Goal: Task Accomplishment & Management: Manage account settings

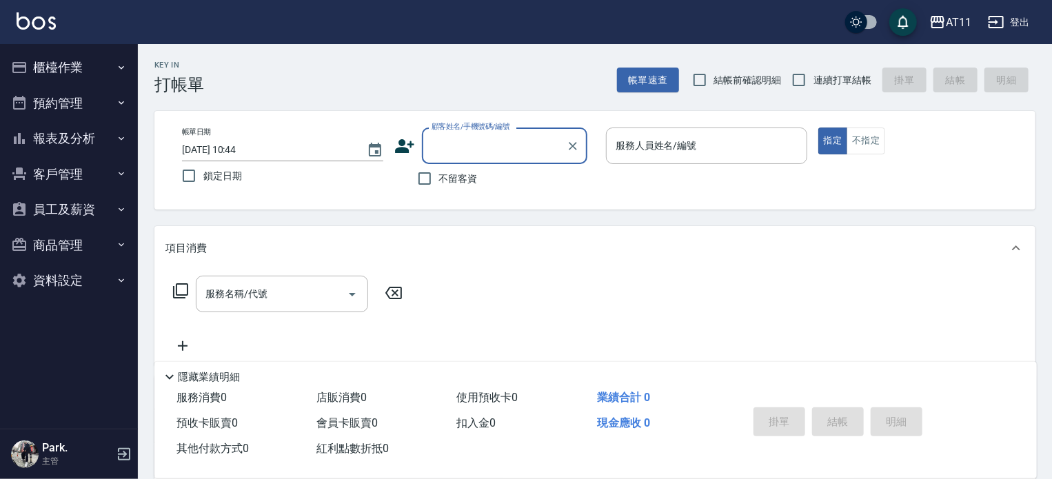
click at [47, 137] on button "報表及分析" at bounding box center [69, 139] width 127 height 36
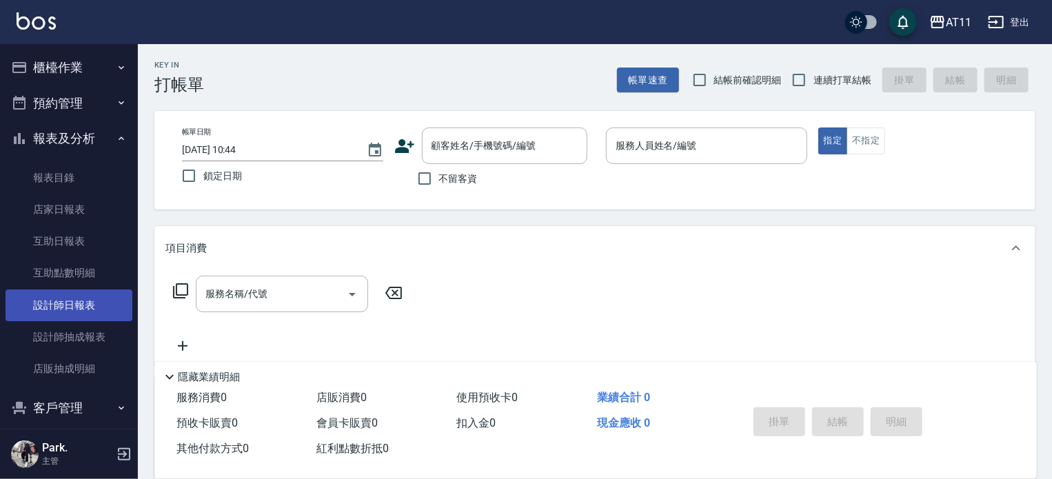
click at [65, 304] on link "設計師日報表" at bounding box center [69, 305] width 127 height 32
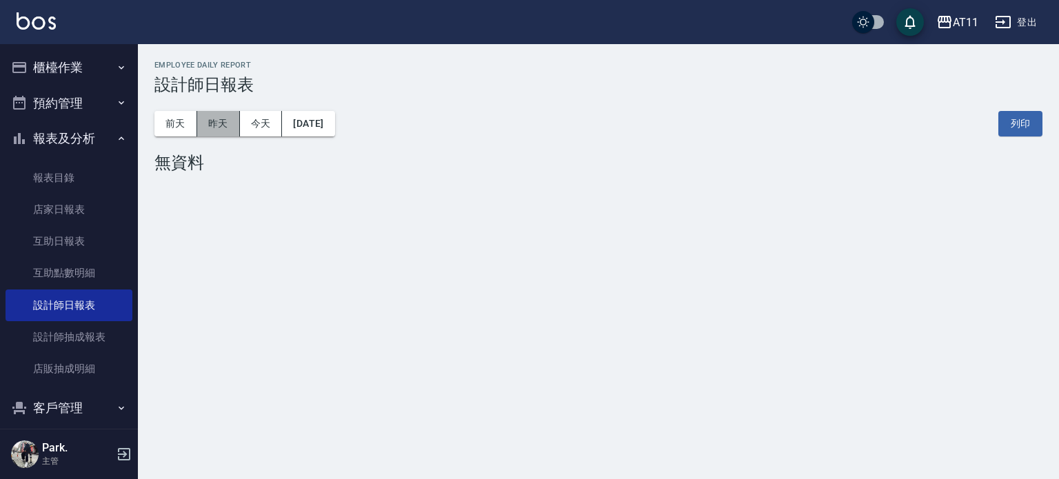
click at [218, 128] on button "昨天" at bounding box center [218, 124] width 43 height 26
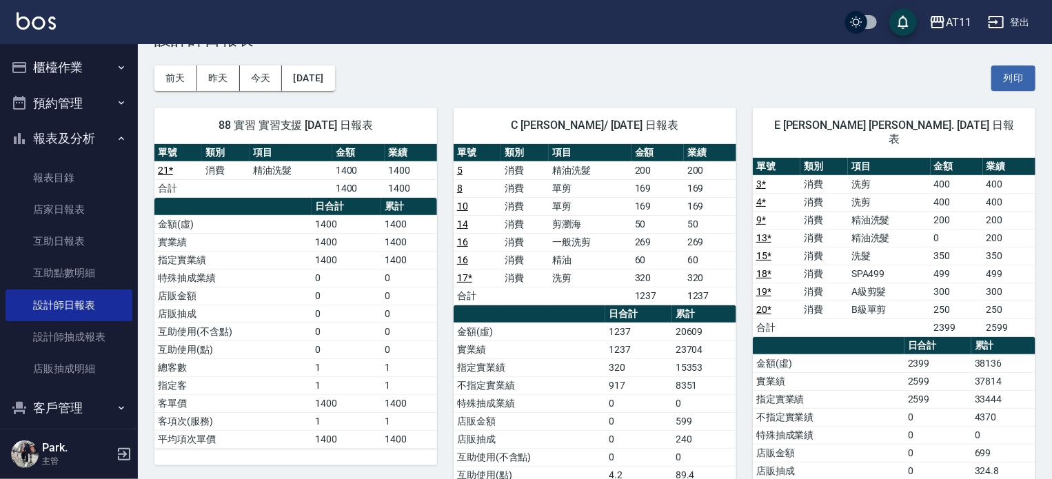
scroll to position [69, 0]
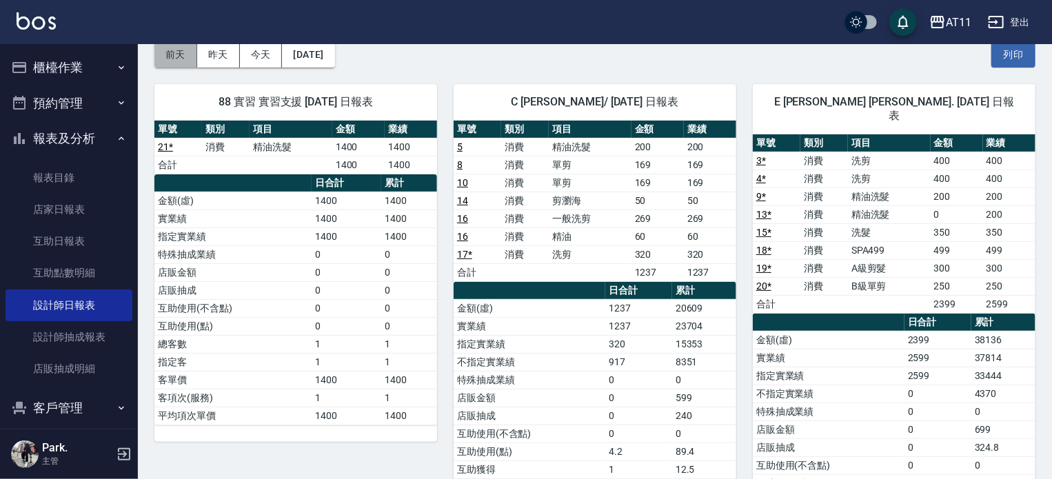
click at [185, 51] on button "前天" at bounding box center [175, 55] width 43 height 26
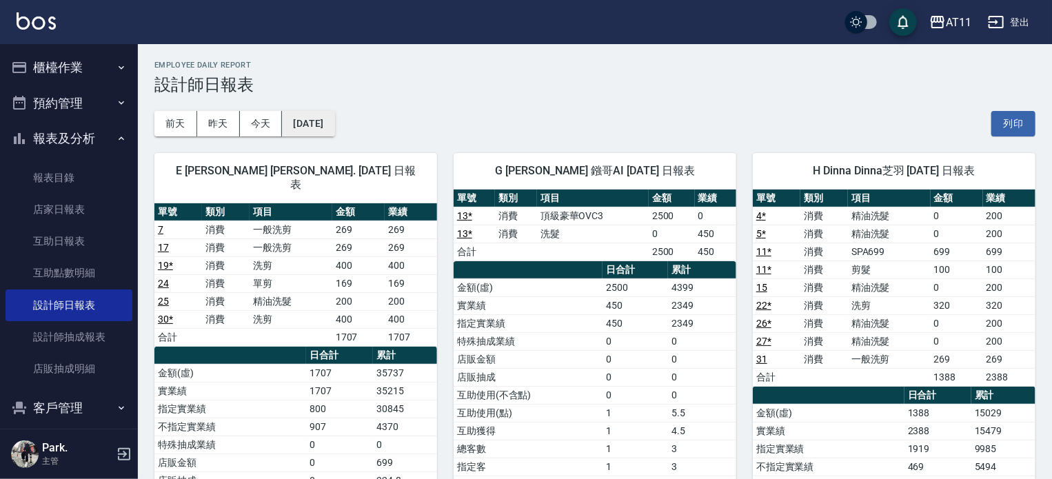
click at [292, 123] on button "[DATE]" at bounding box center [308, 124] width 52 height 26
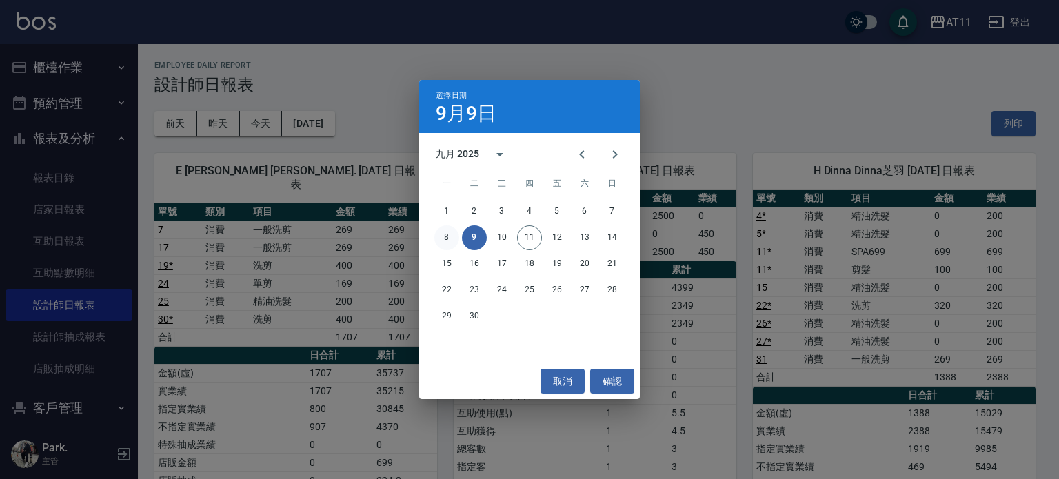
click at [446, 235] on button "8" at bounding box center [446, 237] width 25 height 25
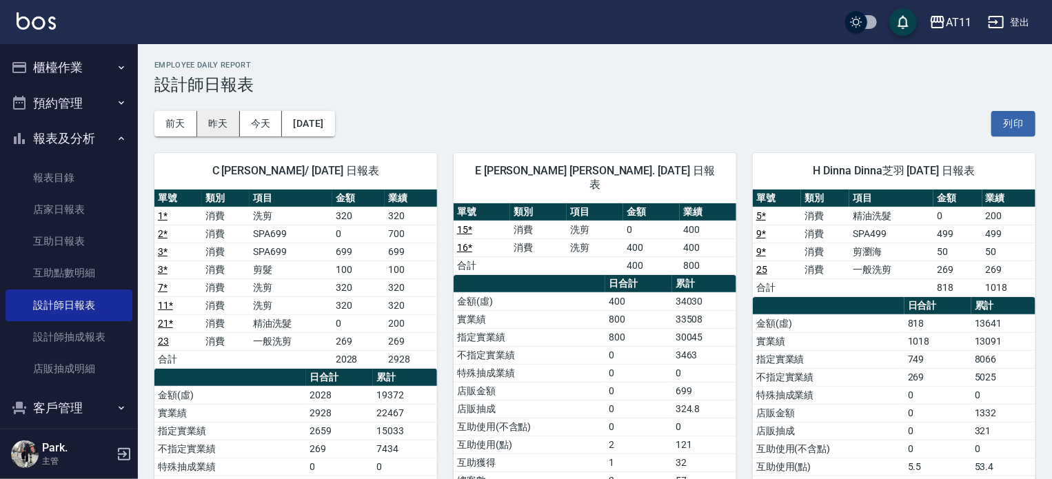
click at [227, 132] on button "昨天" at bounding box center [218, 124] width 43 height 26
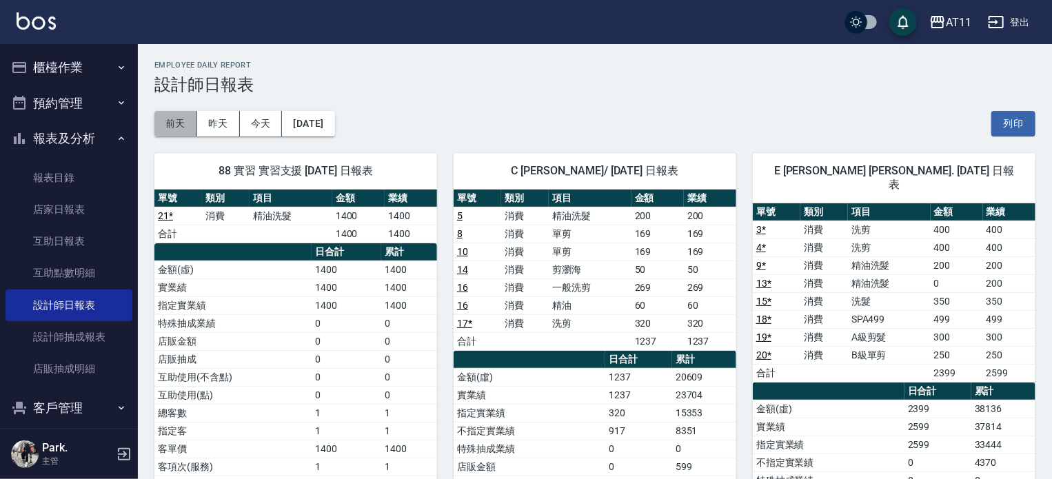
click at [185, 123] on button "前天" at bounding box center [175, 124] width 43 height 26
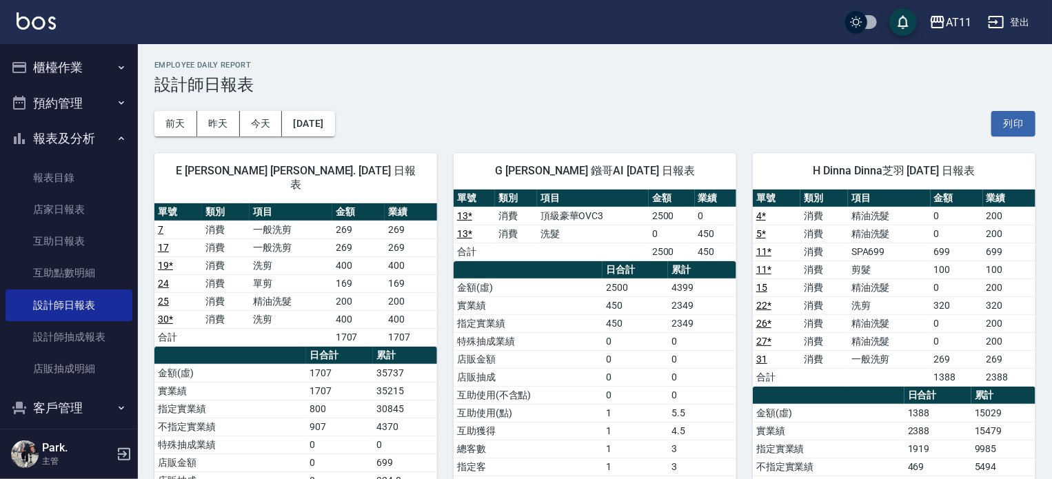
click at [458, 122] on div "[DATE] [DATE] [DATE] [DATE] 列印" at bounding box center [594, 123] width 881 height 59
click at [48, 70] on button "櫃檯作業" at bounding box center [69, 68] width 127 height 36
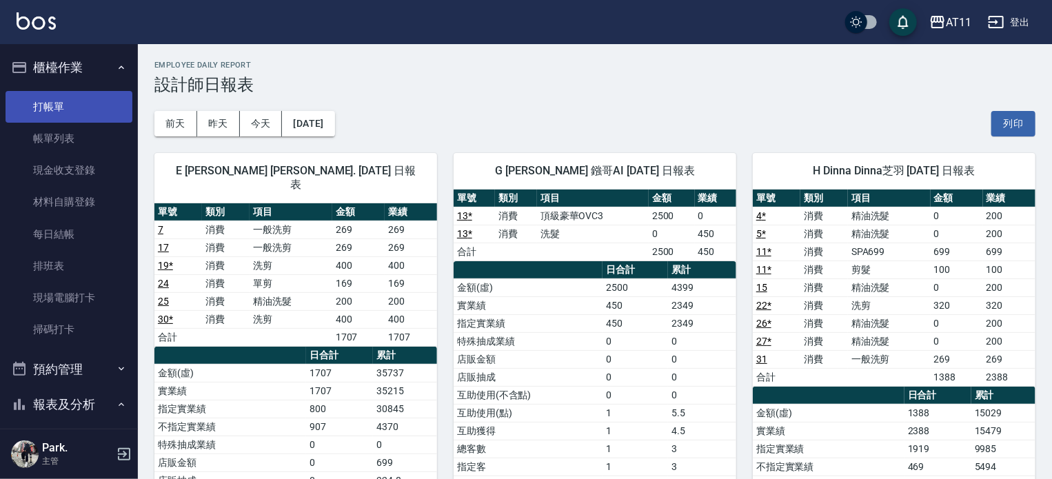
click at [56, 104] on link "打帳單" at bounding box center [69, 107] width 127 height 32
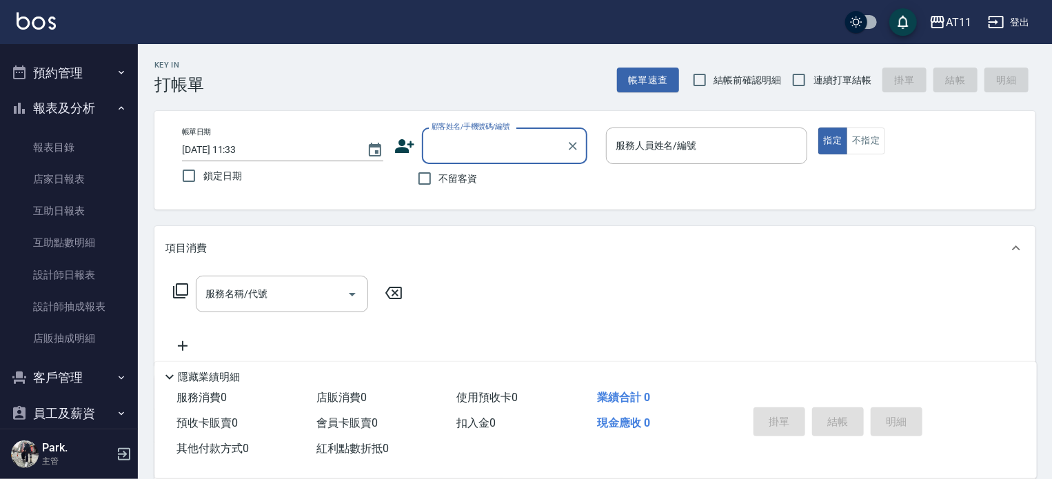
scroll to position [386, 0]
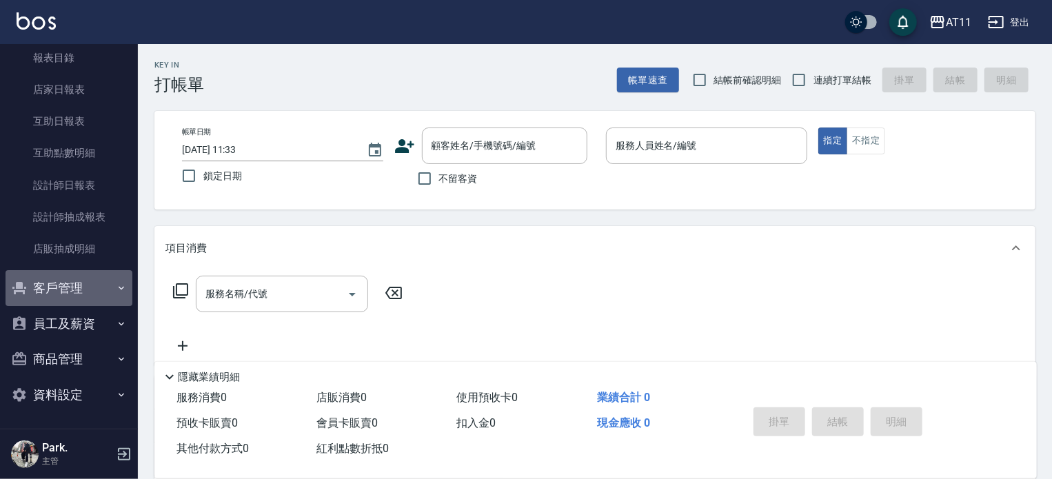
click at [74, 286] on button "客戶管理" at bounding box center [69, 288] width 127 height 36
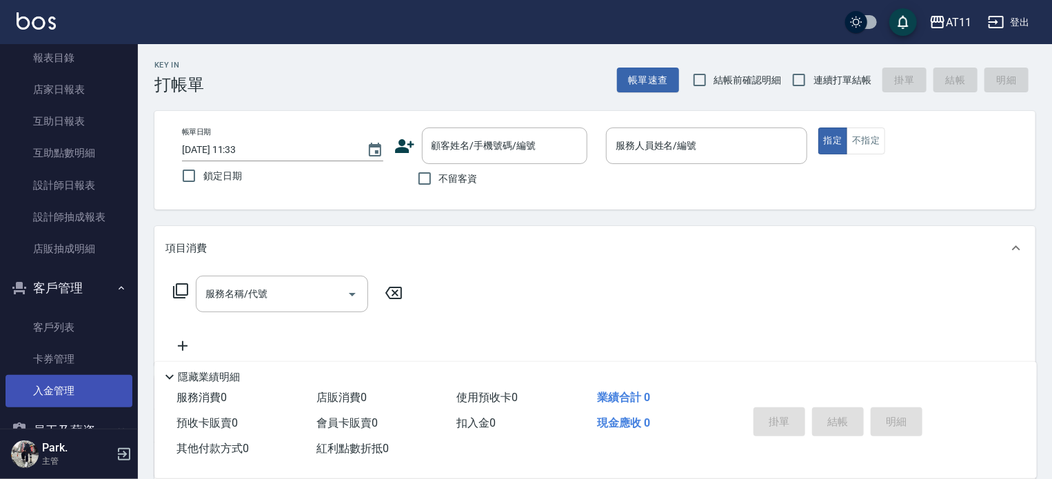
click at [33, 401] on link "入金管理" at bounding box center [69, 391] width 127 height 32
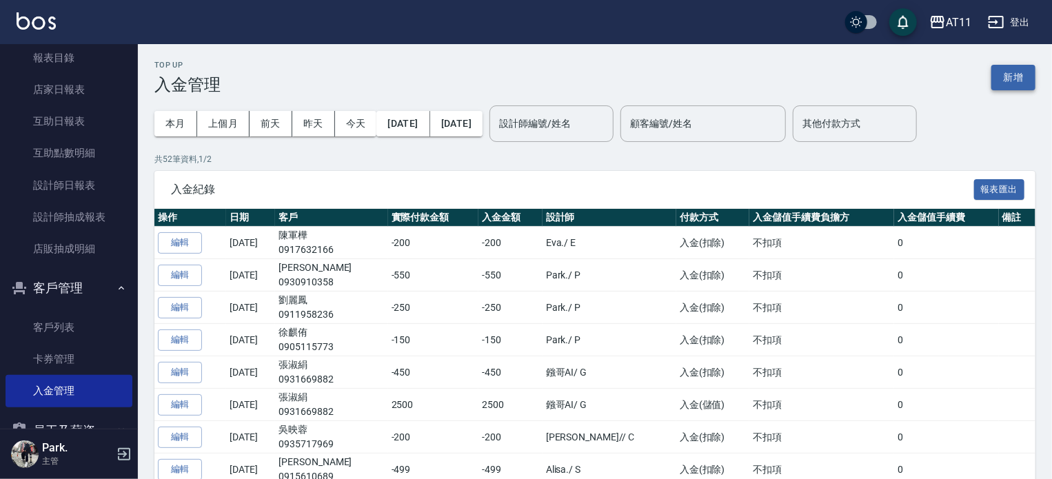
click at [1017, 74] on button "新增" at bounding box center [1013, 78] width 44 height 26
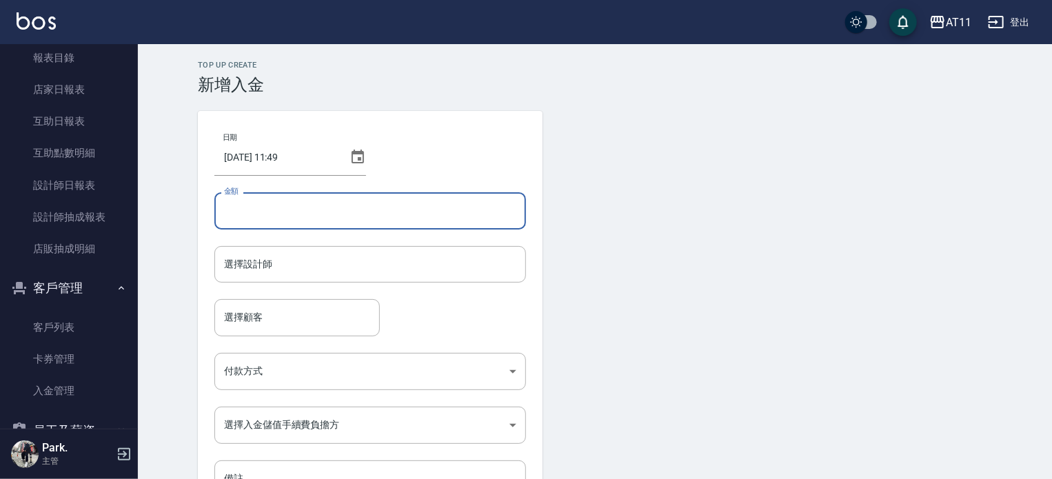
click at [347, 203] on input "金額" at bounding box center [370, 210] width 312 height 37
type input "-200"
click at [265, 267] on input "選擇設計師" at bounding box center [370, 264] width 299 height 24
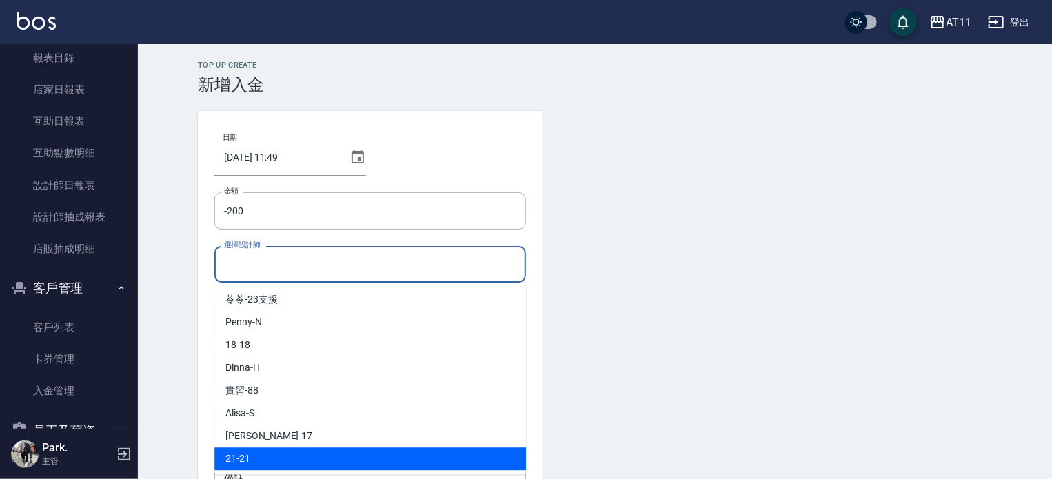
scroll to position [69, 0]
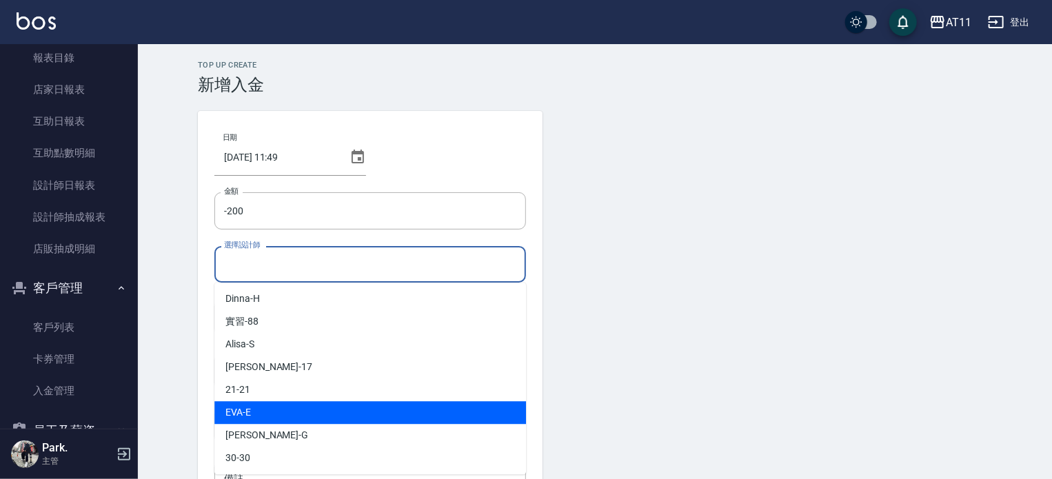
click at [269, 420] on div "[PERSON_NAME] -E" at bounding box center [370, 412] width 312 height 23
type input "EVA-E"
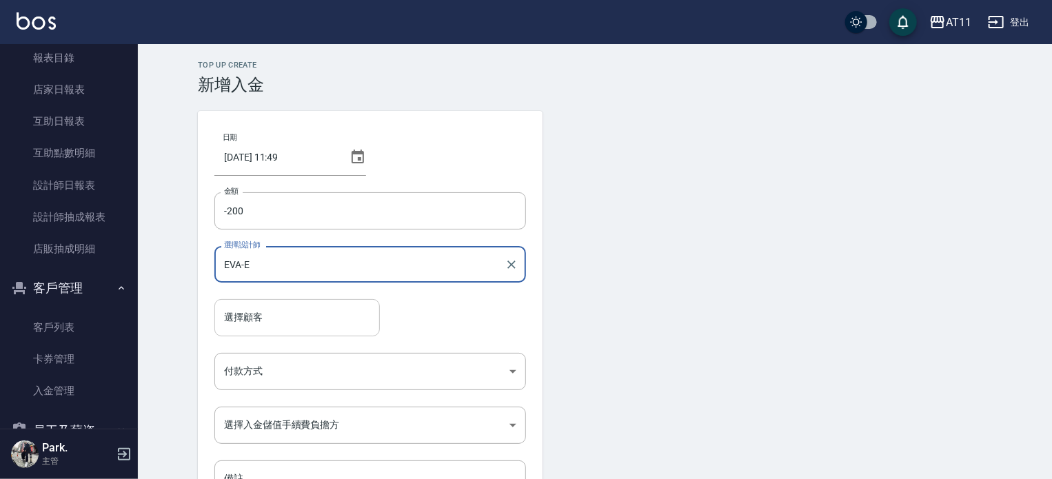
click at [273, 324] on input "選擇顧客" at bounding box center [297, 317] width 153 height 24
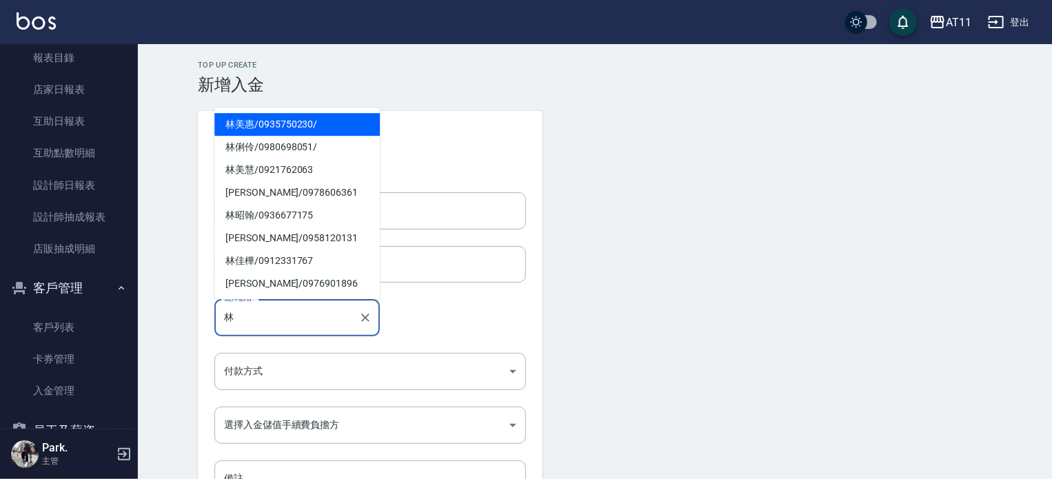
click at [257, 121] on span "[PERSON_NAME]/ 0935750230 /" at bounding box center [296, 124] width 165 height 23
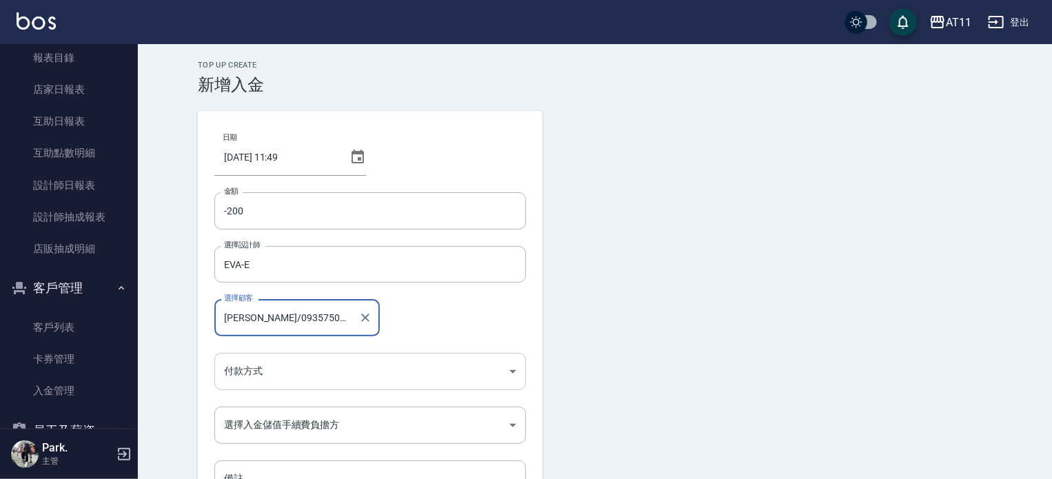
type input "[PERSON_NAME]/0935750230/"
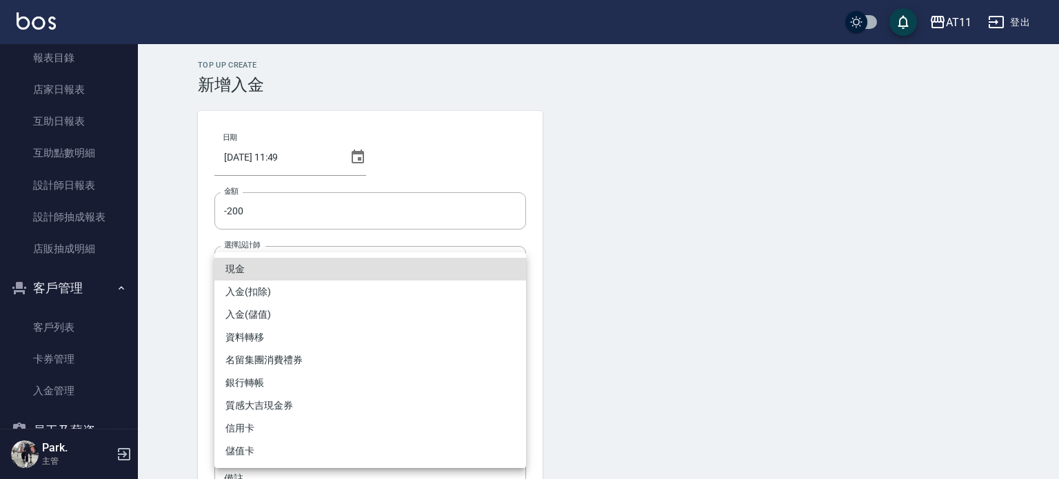
click at [303, 360] on body "AT11 登出 櫃檯作業 打帳單 帳單列表 現金收支登錄 材料自購登錄 每日結帳 排班表 現場電腦打卡 掃碼打卡 預約管理 預約管理 單日預約紀錄 單週預約紀…" at bounding box center [529, 286] width 1059 height 572
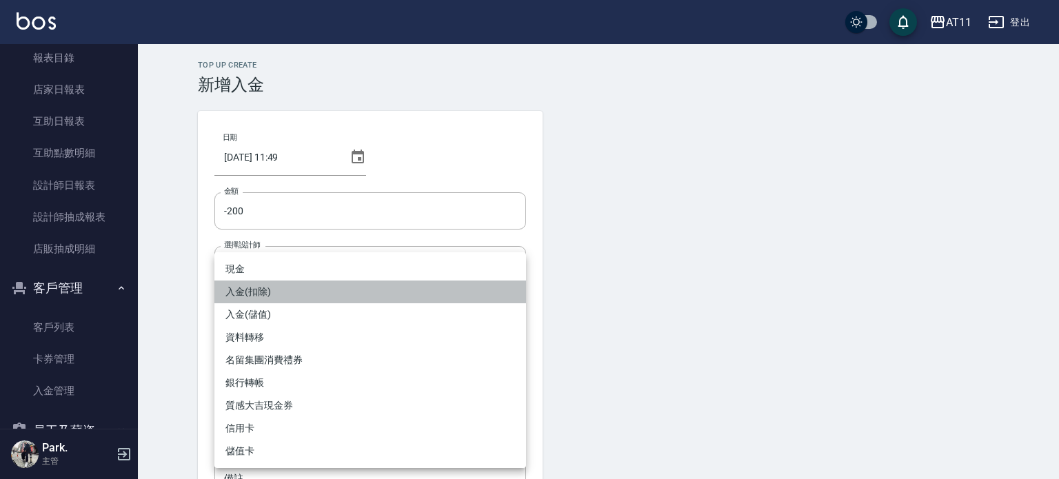
click at [300, 293] on li "入金(扣除)" at bounding box center [370, 292] width 312 height 23
type input "入金(扣除)"
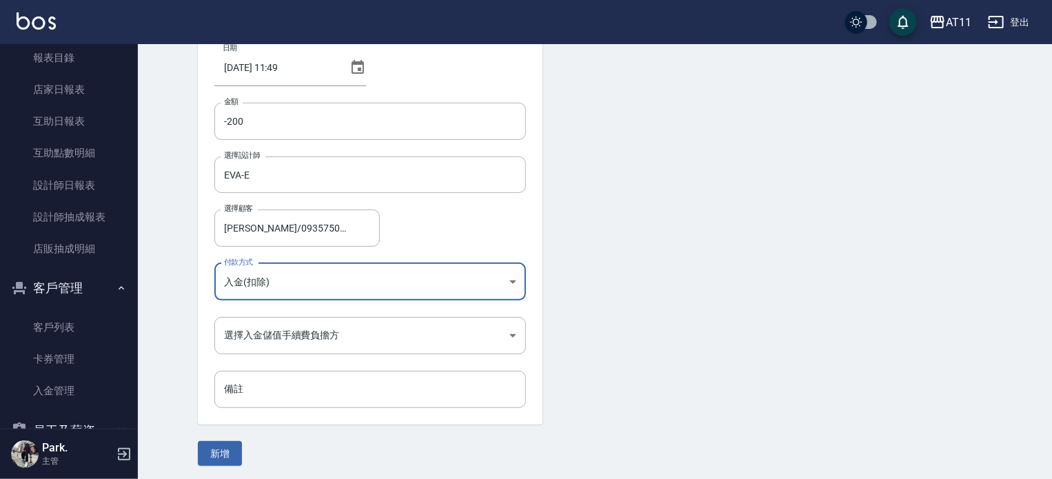
scroll to position [93, 0]
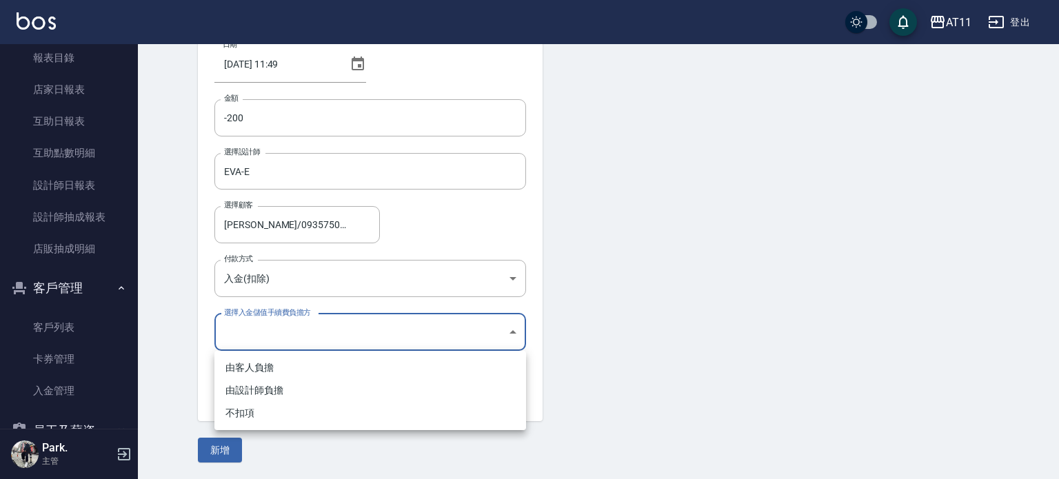
click at [283, 332] on body "AT11 登出 櫃檯作業 打帳單 帳單列表 現金收支登錄 材料自購登錄 每日結帳 排班表 現場電腦打卡 掃碼打卡 預約管理 預約管理 單日預約紀錄 單週預約紀…" at bounding box center [529, 193] width 1059 height 572
click at [254, 418] on li "不扣項" at bounding box center [370, 413] width 312 height 23
type input "WITHOUTHANDLINGFEE"
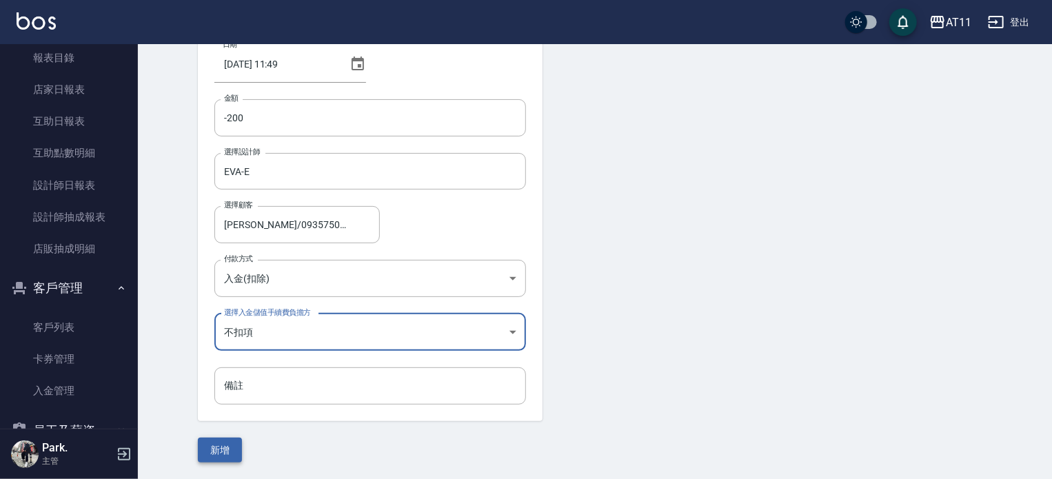
click at [222, 449] on button "新增" at bounding box center [220, 451] width 44 height 26
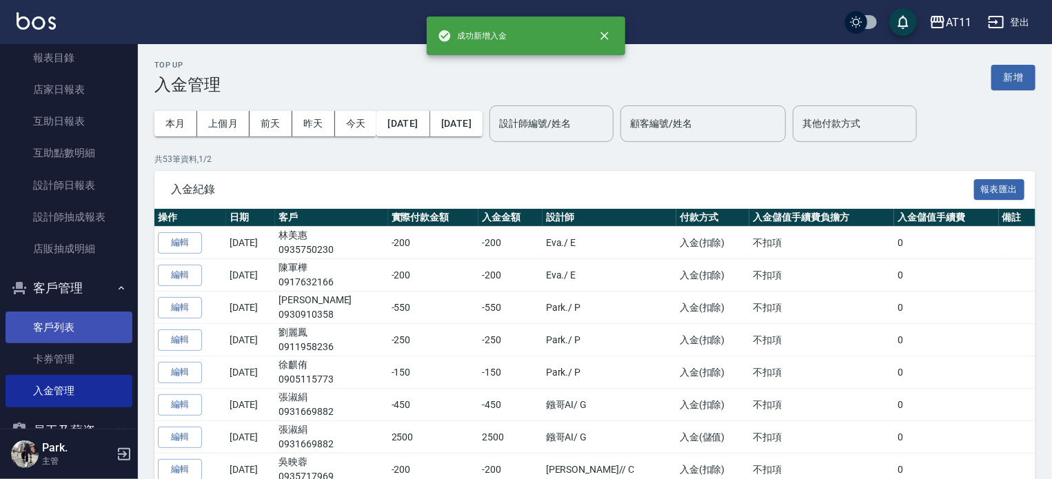
click at [89, 327] on link "客戶列表" at bounding box center [69, 328] width 127 height 32
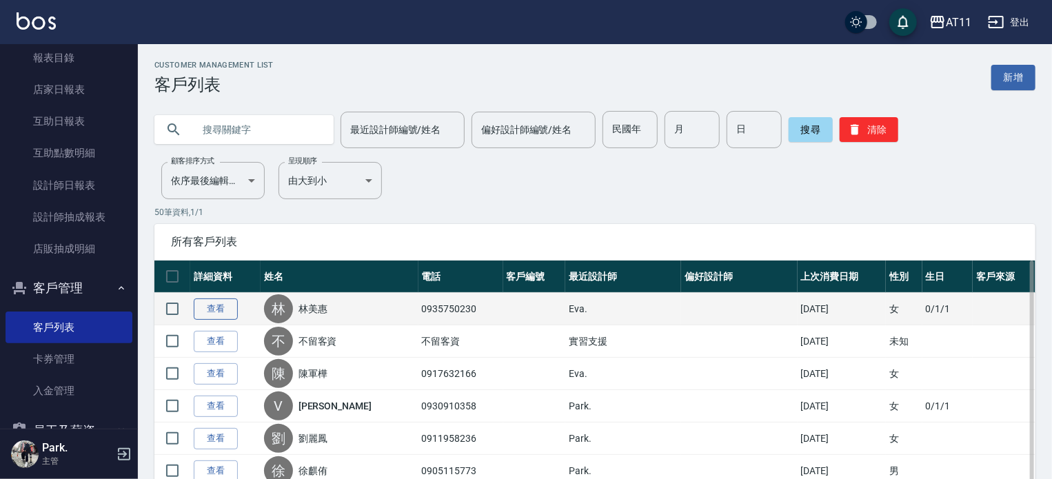
click at [223, 314] on link "查看" at bounding box center [216, 308] width 44 height 21
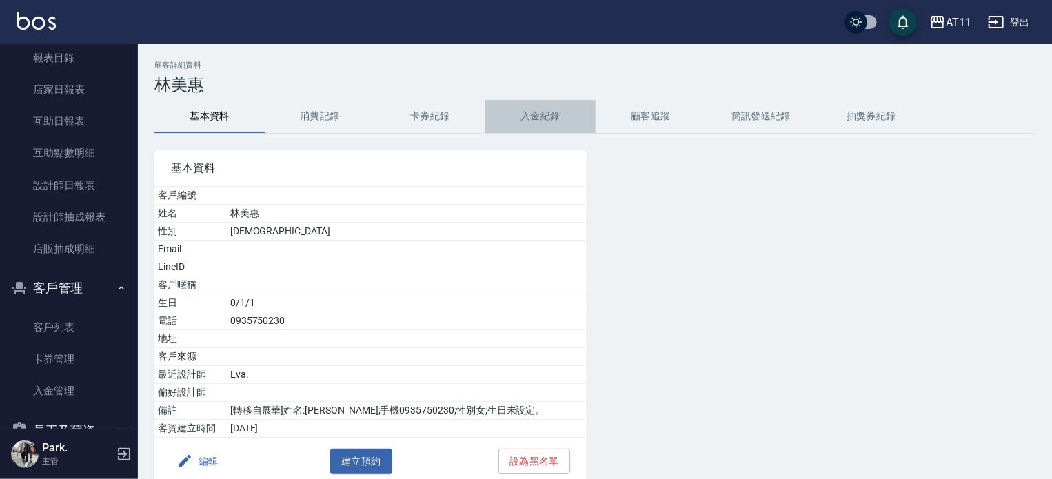
click at [557, 114] on button "入金紀錄" at bounding box center [540, 116] width 110 height 33
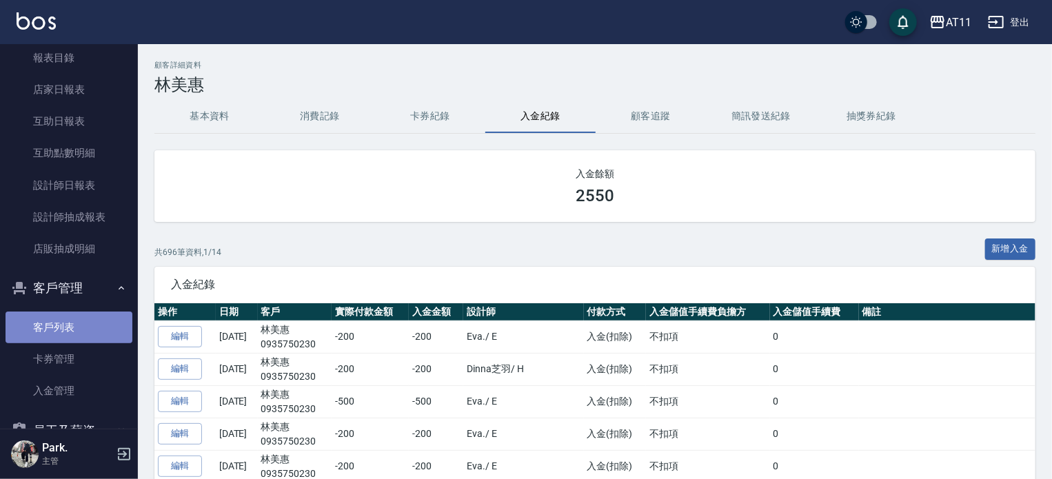
click at [96, 328] on link "客戶列表" at bounding box center [69, 328] width 127 height 32
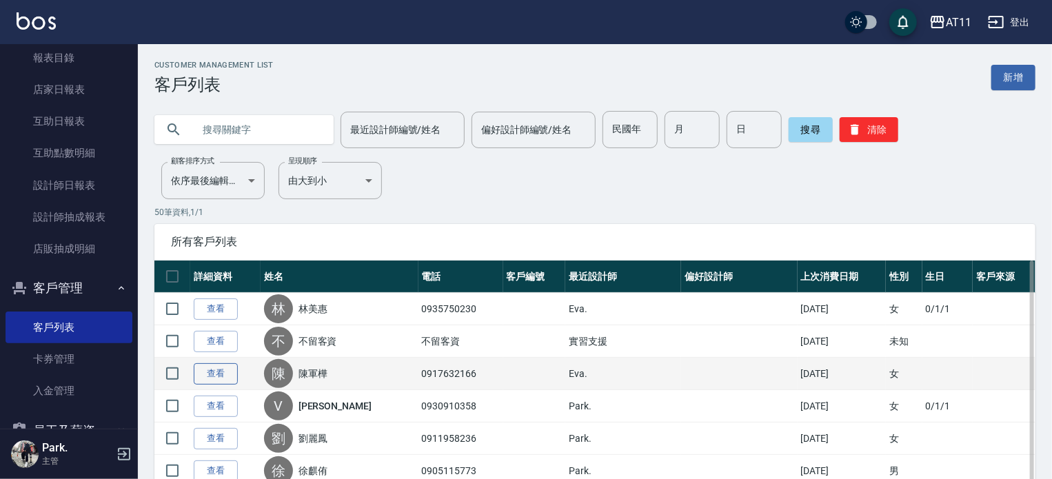
click at [205, 374] on link "查看" at bounding box center [216, 373] width 44 height 21
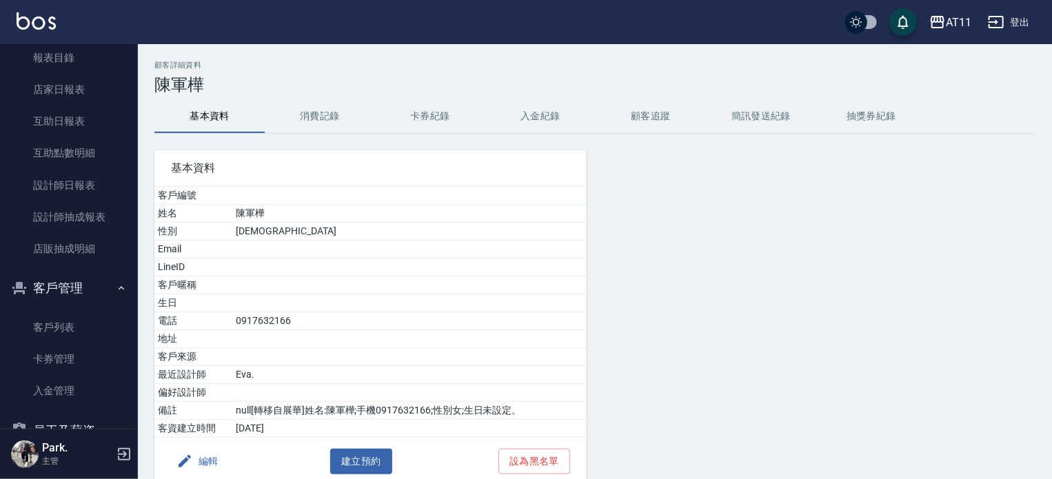
click at [535, 119] on button "入金紀錄" at bounding box center [540, 116] width 110 height 33
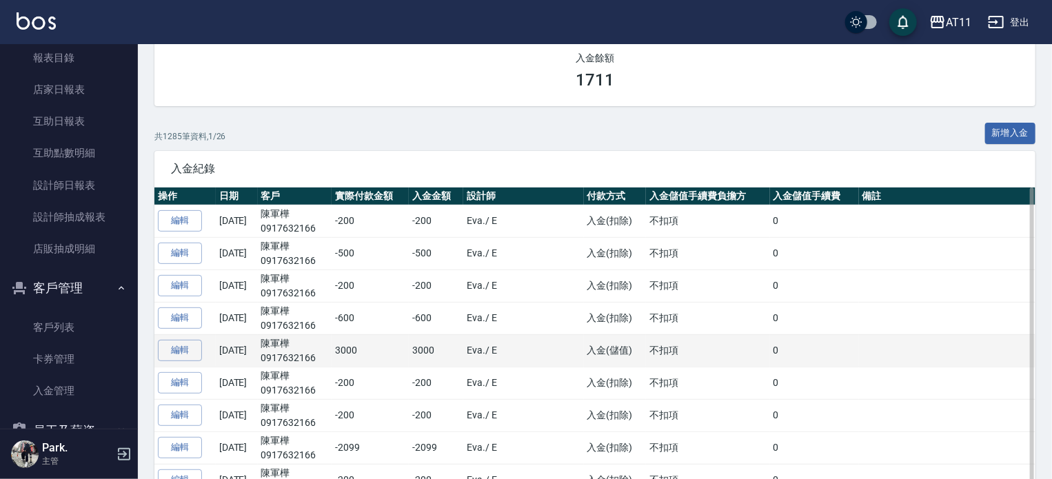
scroll to position [138, 0]
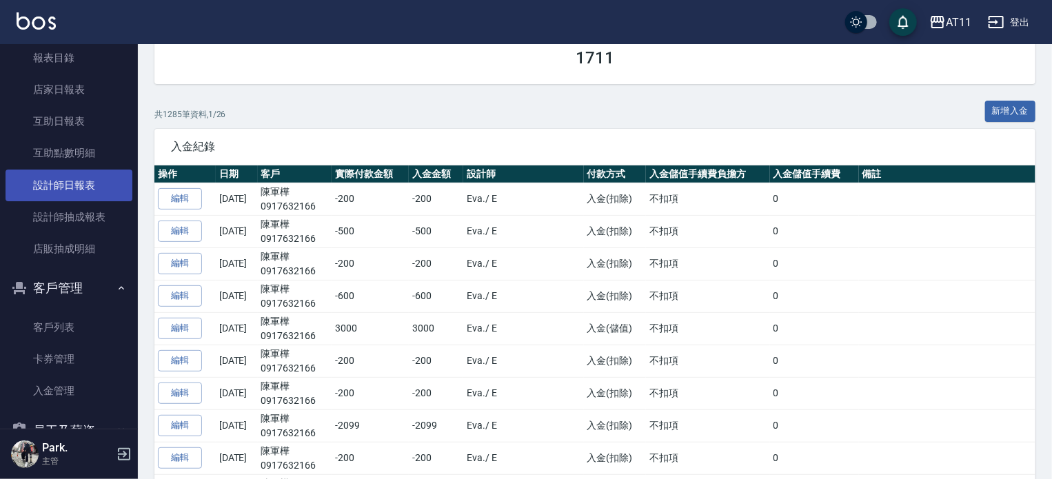
click at [77, 180] on link "設計師日報表" at bounding box center [69, 186] width 127 height 32
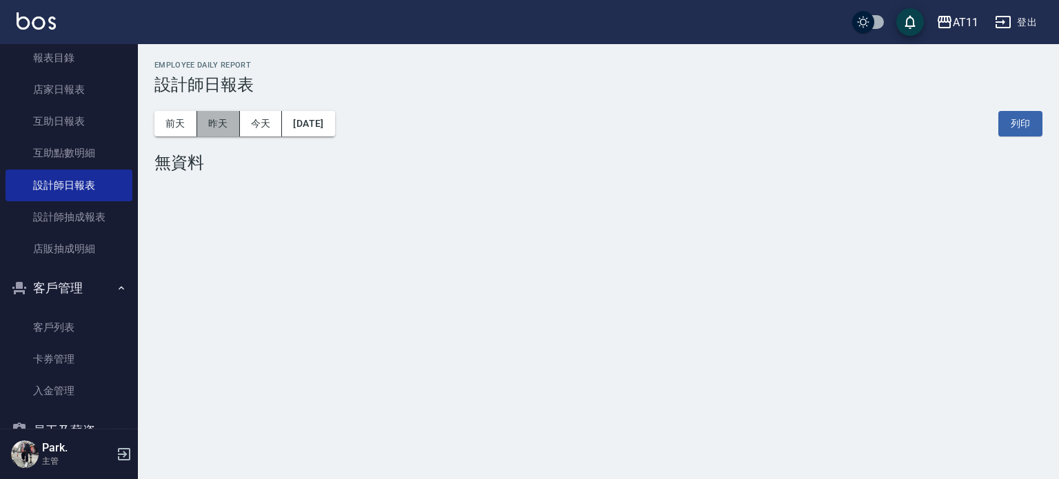
click at [217, 123] on button "昨天" at bounding box center [218, 124] width 43 height 26
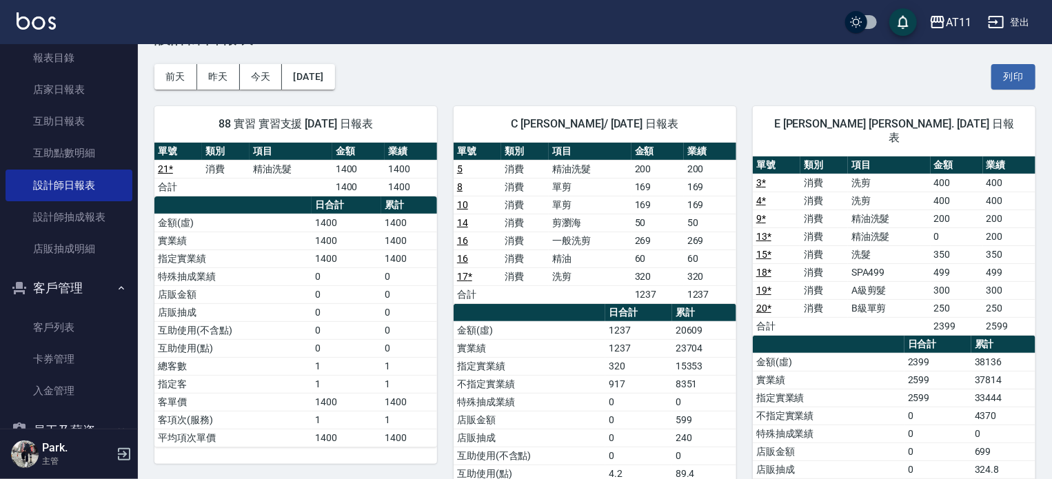
scroll to position [69, 0]
